Goal: Contribute content: Add original content to the website for others to see

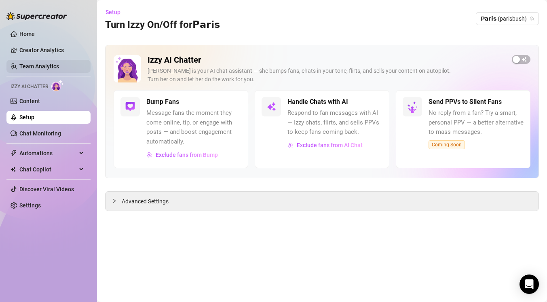
click at [41, 68] on link "Team Analytics" at bounding box center [39, 66] width 40 height 6
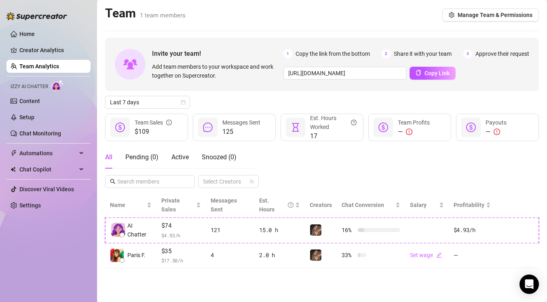
click at [287, 170] on div "All Pending ( 0 ) Active Snoozed ( 0 ) Select Creators" at bounding box center [322, 167] width 434 height 42
click at [40, 98] on link "Content" at bounding box center [29, 101] width 21 height 6
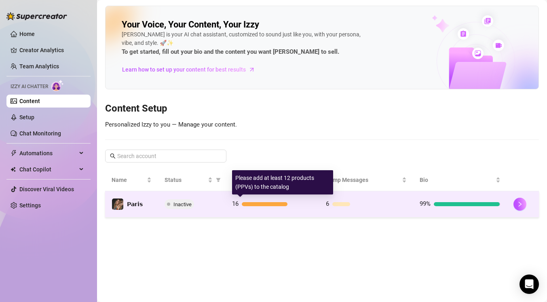
click at [290, 205] on div at bounding box center [277, 204] width 71 height 4
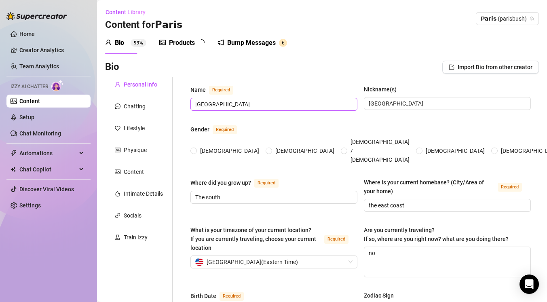
radio input "true"
type input "[DATE]"
click at [173, 41] on div "Products" at bounding box center [182, 43] width 26 height 10
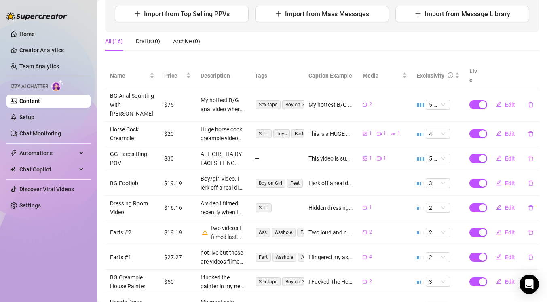
scroll to position [173, 0]
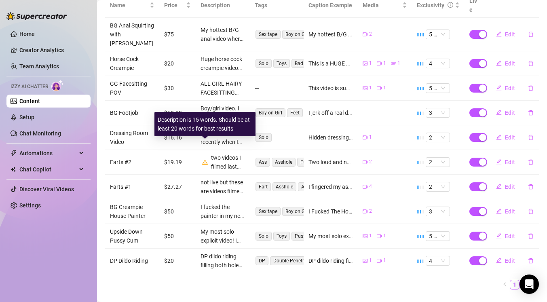
click at [203, 159] on icon "warning" at bounding box center [205, 161] width 6 height 5
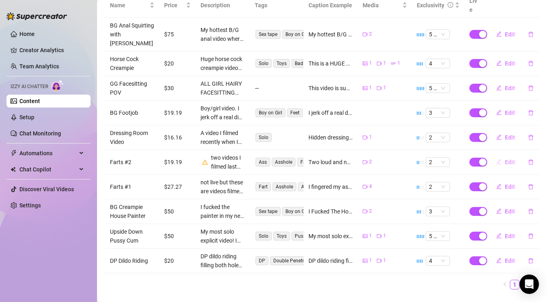
click at [507, 159] on span "Edit" at bounding box center [510, 162] width 10 height 6
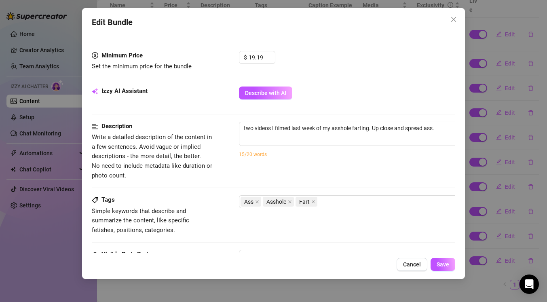
scroll to position [249, 0]
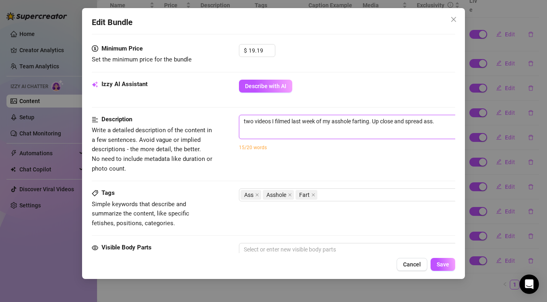
click at [300, 126] on textarea "two videos I filmed last week of my asshole farting. Up close and spread ass." at bounding box center [380, 121] width 282 height 12
type textarea "two videos I filmed last week of my asshole farting. Up close and spread ass."
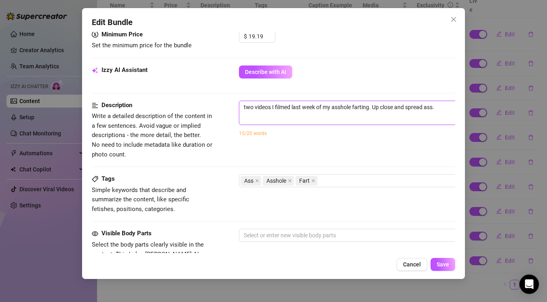
scroll to position [264, 0]
type textarea "two videos I filmed last week of my asshole farting. Up close and spread ass. <"
type textarea "two videos I filmed last week of my asshole farting. Up close and spread ass."
type textarea "two videos I filmed last week of my asshole farting. Up close and spread ass. M"
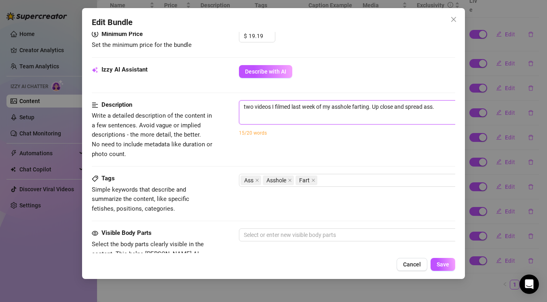
type textarea "two videos I filmed last week of my asshole farting. Up close and spread ass. M"
type textarea "two videos I filmed last week of my asshole farting. Up close and spread ass. My"
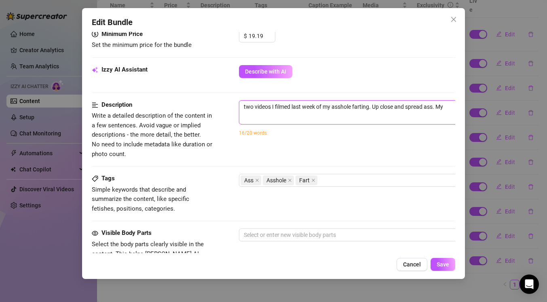
type textarea "two videos I filmed last week of my asshole farting. Up close and spread ass. M…"
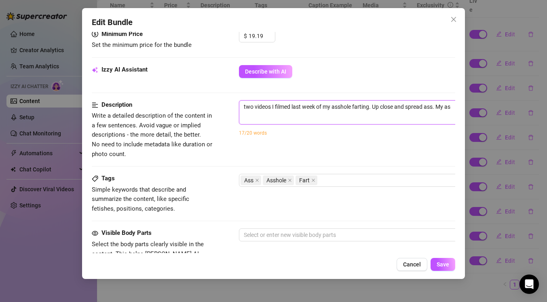
type textarea "two videos I filmed last week of my asshole farting. Up close and spread ass. M…"
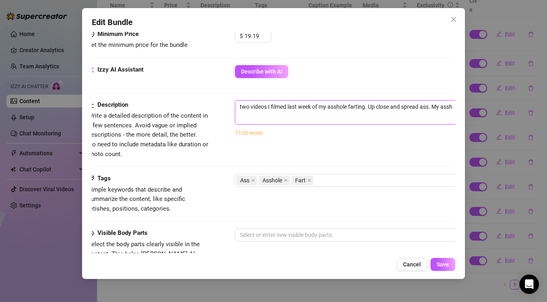
type textarea "two videos I filmed last week of my asshole farting. Up close and spread ass. M…"
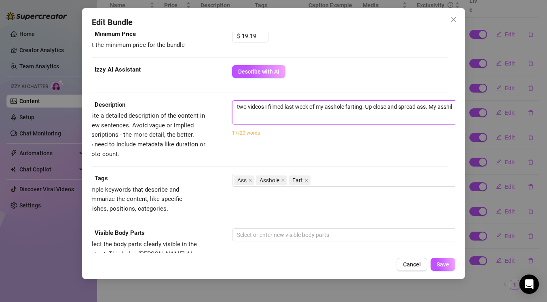
type textarea "two videos I filmed last week of my asshole farting. Up close and spread ass. M…"
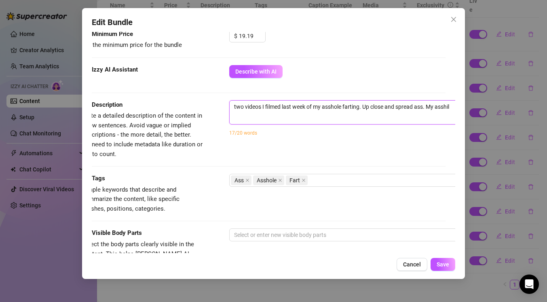
type textarea "two videos I filmed last week of my asshole farting. Up close and spread ass. M…"
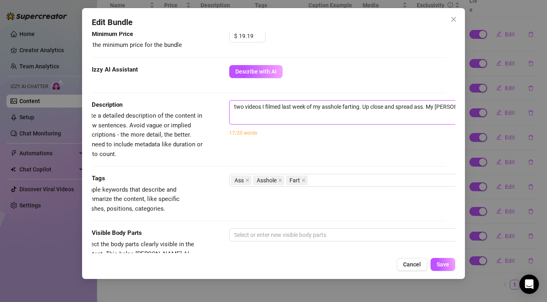
type textarea "two videos I filmed last week of my asshole farting. Up close and spread ass. M…"
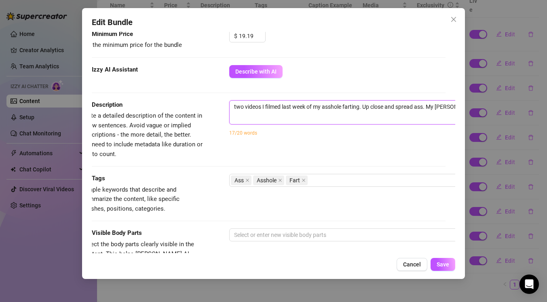
type textarea "two videos I filmed last week of my asshole farting. Up close and spread ass. M…"
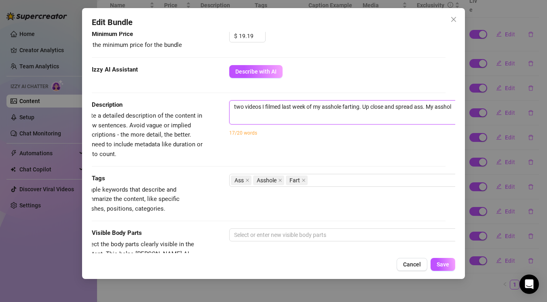
type textarea "two videos I filmed last week of my asshole farting. Up close and spread ass. M…"
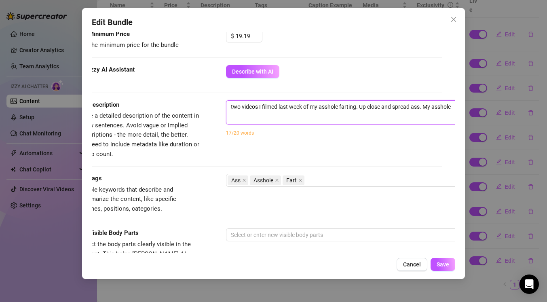
type textarea "two videos I filmed last week of my asshole farting. Up close and spread ass. M…"
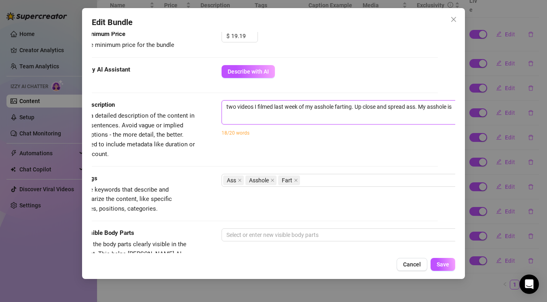
type textarea "two videos I filmed last week of my asshole farting. Up close and spread ass. M…"
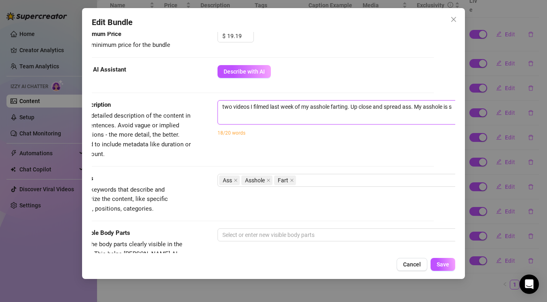
type textarea "two videos I filmed last week of my asshole farting. Up close and spread ass. M…"
type textarea "two videos I filmed last week of my asshole farting. Up close and spread ass. […"
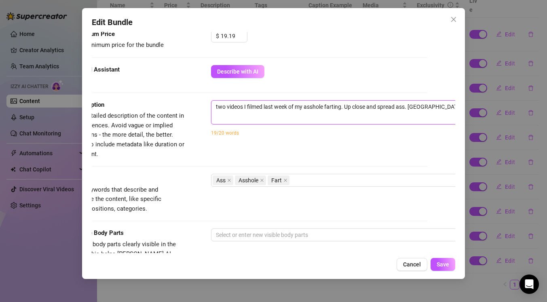
type textarea "two videos I filmed last week of my asshole farting. Up close and spread ass. M…"
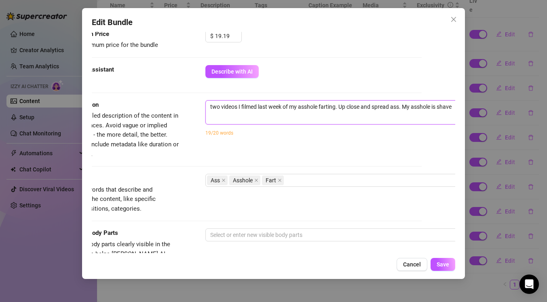
type textarea "two videos I filmed last week of my asshole farting. Up close and spread ass. M…"
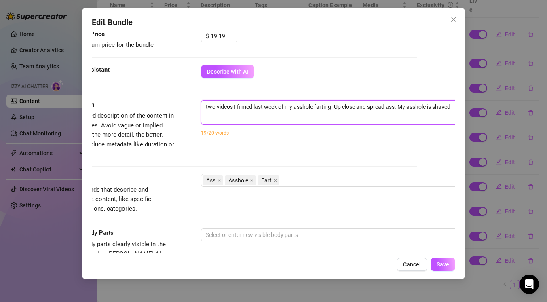
type textarea "two videos I filmed last week of my asshole farting. Up close and spread ass. […"
type textarea "two videos I filmed last week of my asshole farting. Up close and spread ass. M…"
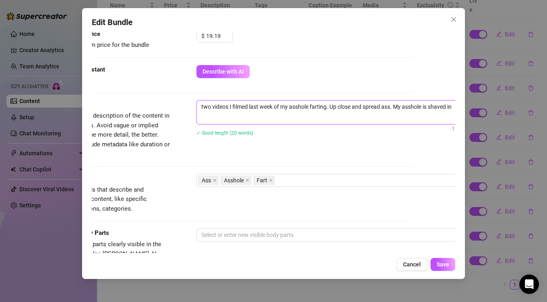
type textarea "two videos I filmed last week of my asshole farting. Up close and spread ass. M…"
type textarea "two videos I filmed last week of my asshole farting. Up close and spread ass. […"
type textarea "two videos I filmed last week of my asshole farting. Up close and spread ass. M…"
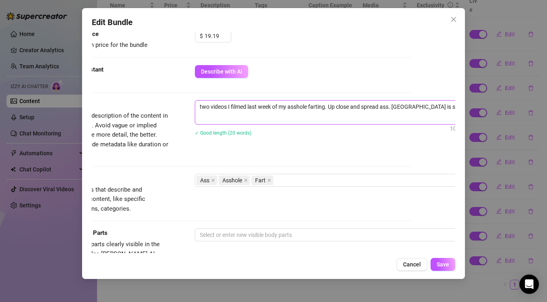
type textarea "two videos I filmed last week of my asshole farting. Up close and spread ass. M…"
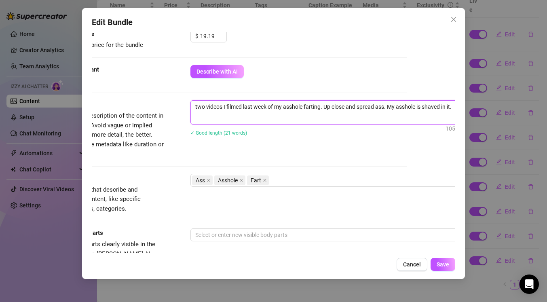
type textarea "two videos I filmed last week of my asshole farting. Up close and spread ass. M…"
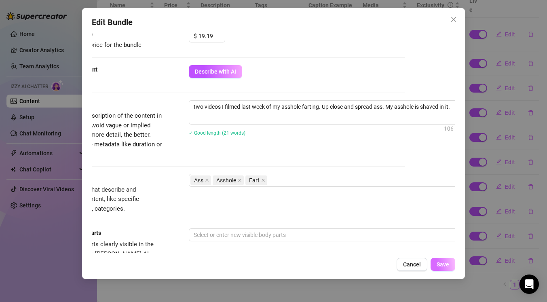
click at [445, 261] on button "Save" at bounding box center [443, 264] width 25 height 13
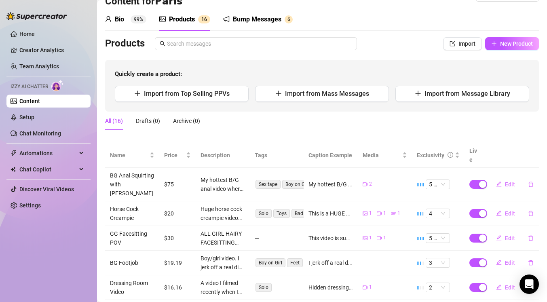
scroll to position [0, 0]
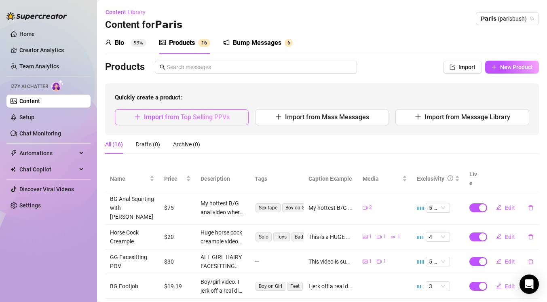
click at [201, 115] on span "Import from Top Selling PPVs" at bounding box center [187, 117] width 86 height 8
type textarea "Type your message here..."
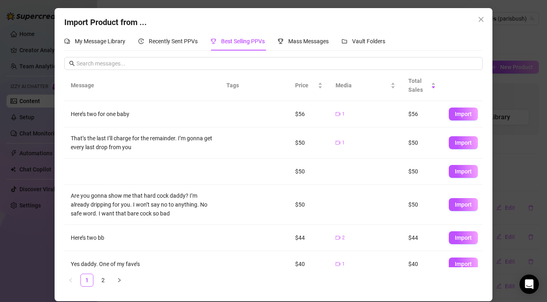
click at [201, 115] on div "Here’s two for one baby" at bounding box center [142, 114] width 142 height 9
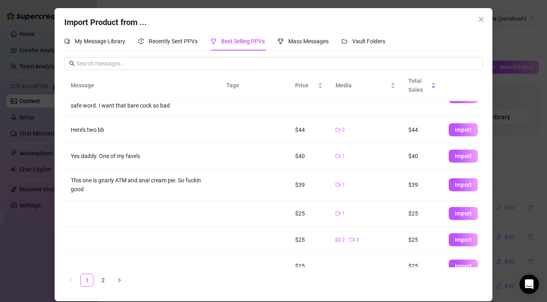
scroll to position [113, 0]
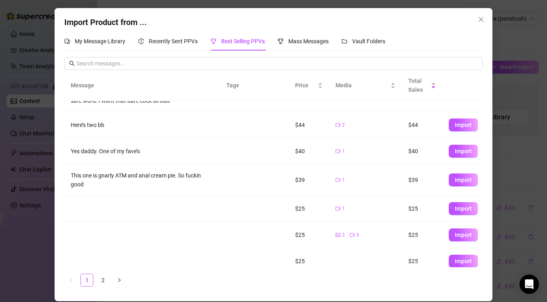
click at [32, 137] on div "Import Product from ... My Message Library Recently Sent PPVs Best Selling PPVs…" at bounding box center [273, 151] width 547 height 302
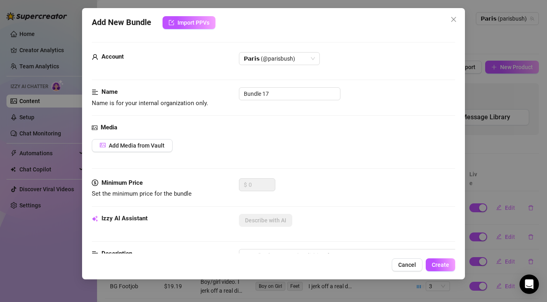
click at [29, 46] on div "Add New Bundle Import PPVs Account 𝗣𝗮𝗿𝗶𝘀 (@parisbush) Name Name is for your int…" at bounding box center [273, 151] width 547 height 302
